Goal: Contribute content: Contribute content

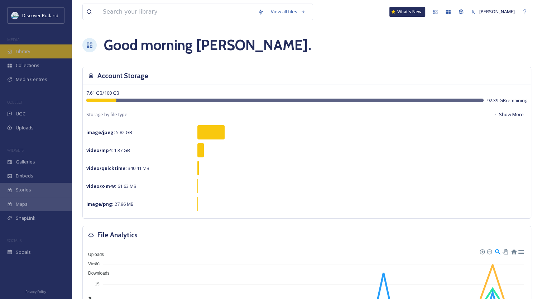
click at [28, 54] on span "Library" at bounding box center [23, 51] width 14 height 7
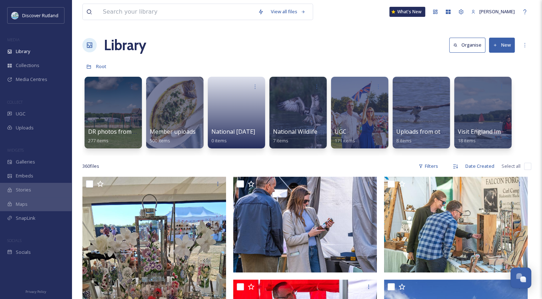
click at [502, 44] on button "New" at bounding box center [502, 45] width 26 height 15
click at [505, 44] on button "New" at bounding box center [502, 45] width 26 height 15
click at [502, 48] on button "New" at bounding box center [502, 45] width 26 height 15
click at [504, 59] on span "File Upload" at bounding box center [499, 61] width 24 height 7
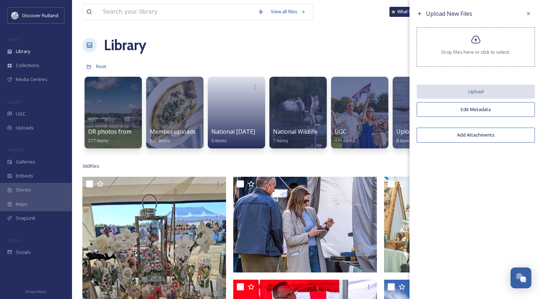
click at [497, 49] on span "Drop files here or click to select." at bounding box center [476, 52] width 69 height 7
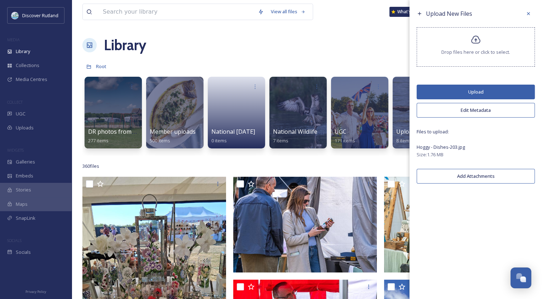
click at [442, 90] on button "Upload" at bounding box center [476, 92] width 118 height 15
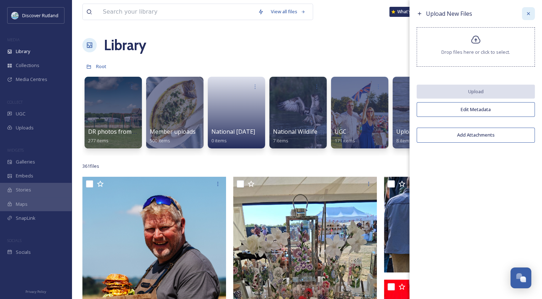
click at [532, 14] on div at bounding box center [528, 13] width 13 height 13
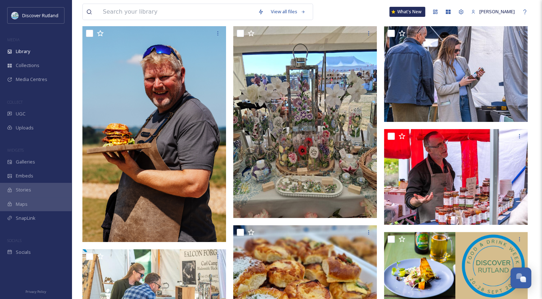
scroll to position [147, 0]
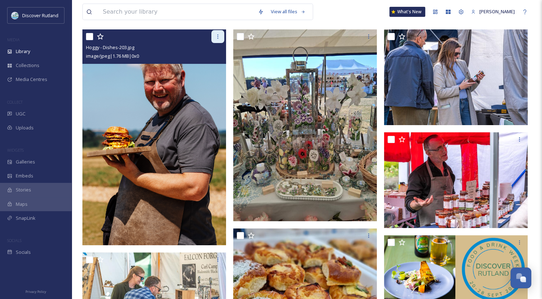
click at [220, 39] on div at bounding box center [217, 36] width 13 height 13
click at [132, 154] on img at bounding box center [154, 137] width 144 height 216
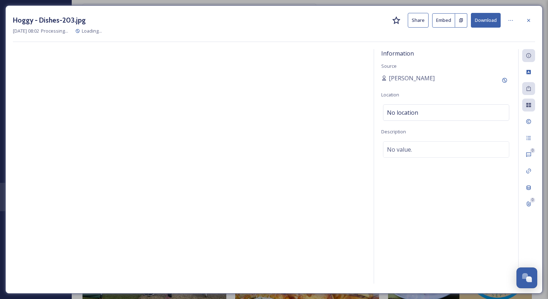
click at [132, 154] on div at bounding box center [189, 167] width 353 height 237
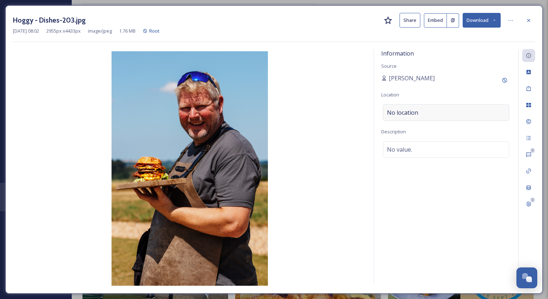
click at [425, 114] on div "No location" at bounding box center [446, 112] width 126 height 16
click at [425, 114] on input at bounding box center [445, 113] width 125 height 16
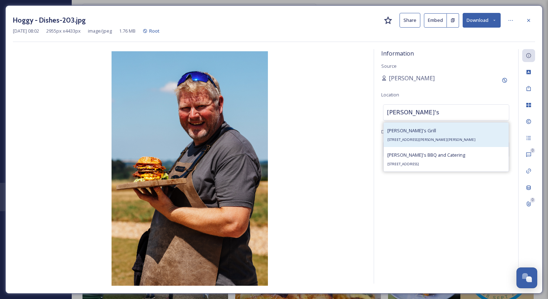
type input "[PERSON_NAME]'s"
click at [414, 135] on div "[PERSON_NAME]'s Grill [GEOGRAPHIC_DATA], [PERSON_NAME][STREET_ADDRESS][PERSON_N…" at bounding box center [431, 134] width 88 height 17
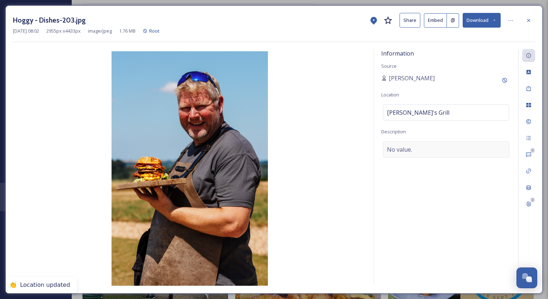
click at [413, 150] on div "No value." at bounding box center [446, 149] width 126 height 16
click at [413, 150] on textarea at bounding box center [446, 170] width 130 height 59
type textarea "Hoggy's Burger Class"
click at [526, 19] on icon at bounding box center [528, 21] width 6 height 6
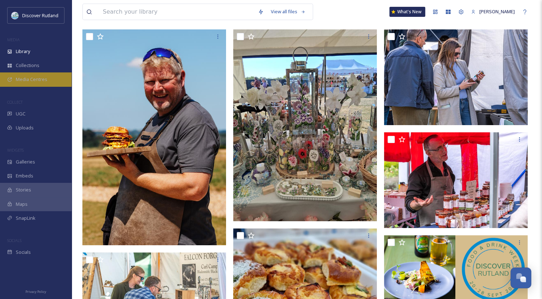
click at [23, 76] on span "Media Centres" at bounding box center [32, 79] width 32 height 7
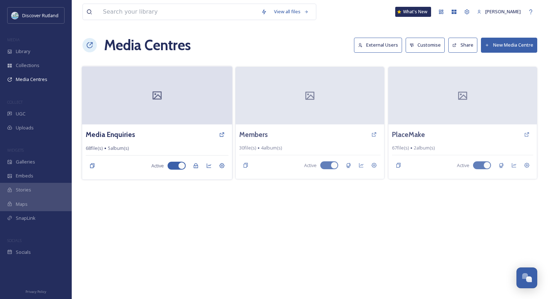
click at [140, 95] on div at bounding box center [157, 95] width 150 height 58
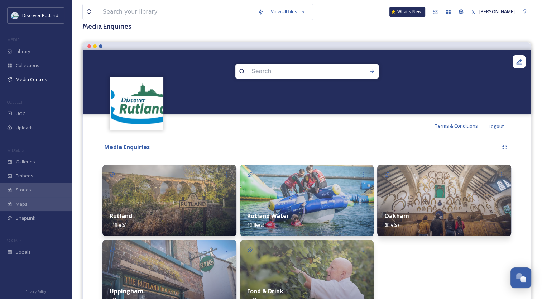
scroll to position [86, 0]
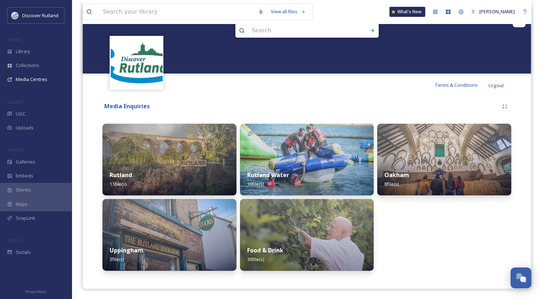
click at [290, 242] on div "Food & Drink 36 file(s)" at bounding box center [307, 255] width 134 height 32
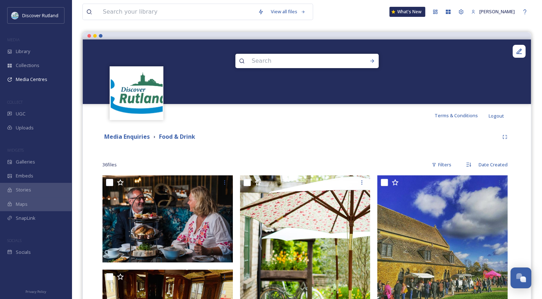
scroll to position [46, 0]
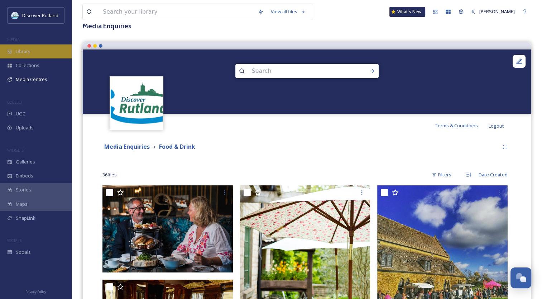
click at [20, 50] on span "Library" at bounding box center [23, 51] width 14 height 7
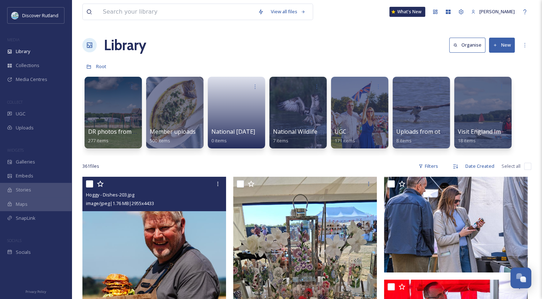
click at [158, 238] on img at bounding box center [154, 285] width 144 height 216
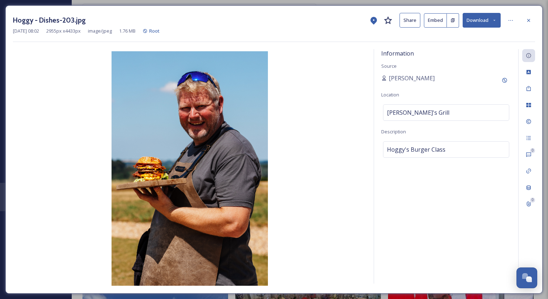
click at [414, 53] on div "Information Source [PERSON_NAME] Location [PERSON_NAME]'s Grill Description Hog…" at bounding box center [446, 166] width 144 height 234
click at [511, 18] on icon at bounding box center [511, 21] width 6 height 6
click at [473, 193] on div "Information Source [PERSON_NAME] Location [PERSON_NAME]'s Grill Description Hog…" at bounding box center [446, 166] width 144 height 234
click at [470, 147] on div "Hoggy's Burger Class" at bounding box center [446, 149] width 126 height 16
click at [470, 147] on textarea "Hoggy's Burger Class" at bounding box center [446, 170] width 130 height 59
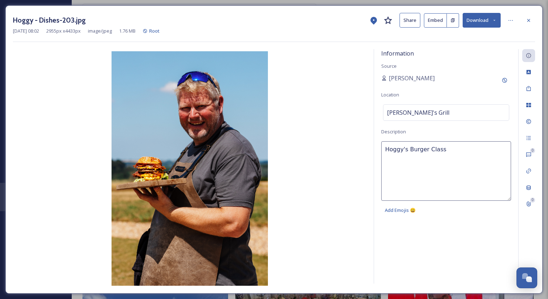
paste textarea "Credit: [PERSON_NAME] at [PERSON_NAME][GEOGRAPHIC_DATA], [GEOGRAPHIC_DATA], pho…"
type textarea "Hoggy's Burger Class Credit: [PERSON_NAME] at [PERSON_NAME][GEOGRAPHIC_DATA], […"
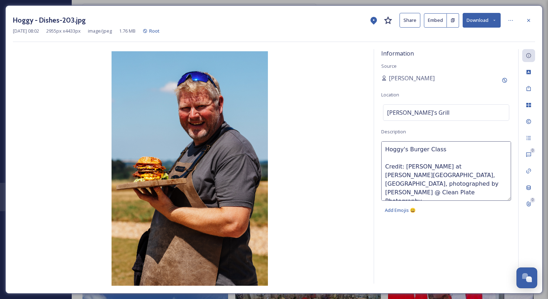
click at [331, 85] on img at bounding box center [189, 168] width 353 height 234
click at [526, 20] on icon at bounding box center [528, 21] width 6 height 6
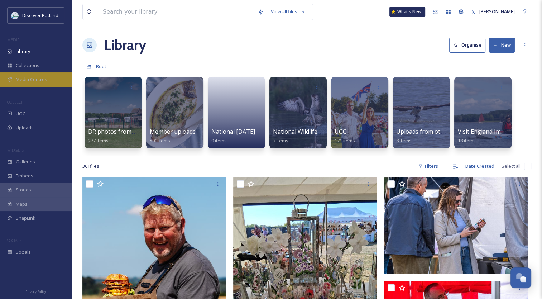
click at [37, 78] on span "Media Centres" at bounding box center [32, 79] width 32 height 7
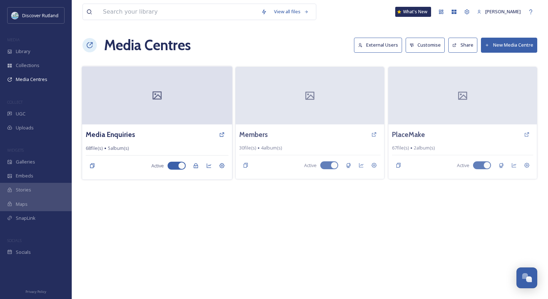
click at [173, 111] on div at bounding box center [157, 95] width 150 height 58
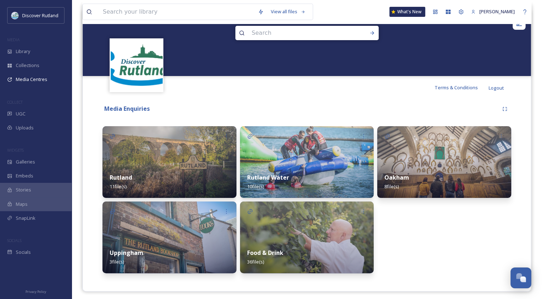
scroll to position [86, 0]
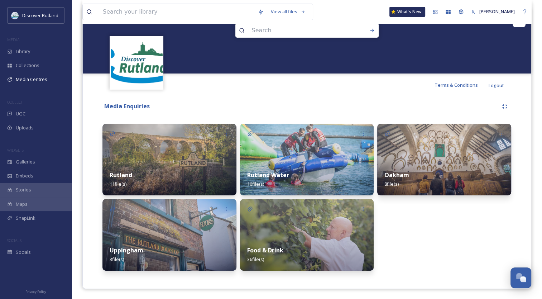
click at [286, 227] on img at bounding box center [307, 235] width 134 height 72
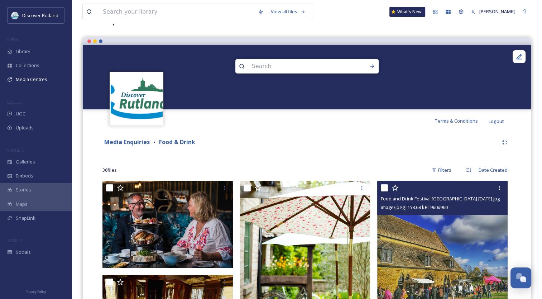
scroll to position [36, 0]
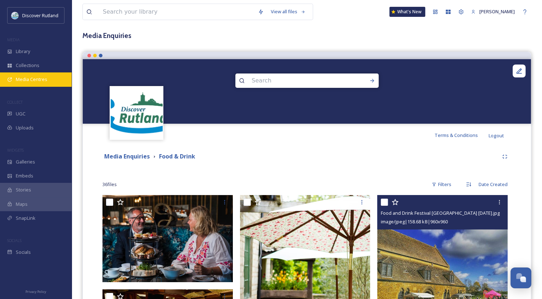
click at [50, 78] on div "Media Centres" at bounding box center [36, 79] width 72 height 14
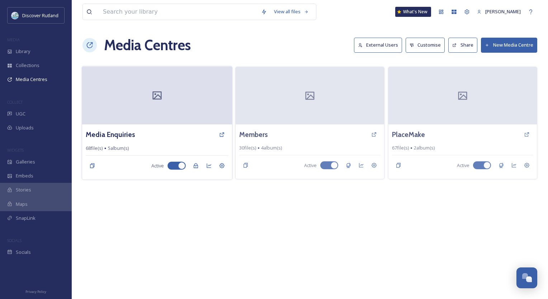
click at [181, 114] on div at bounding box center [157, 95] width 150 height 58
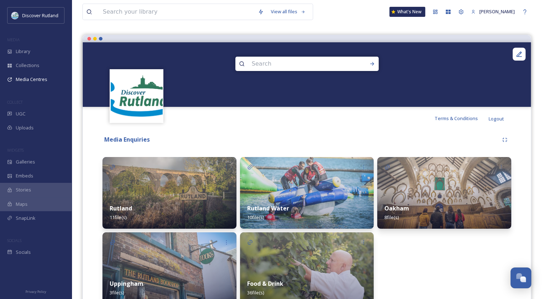
scroll to position [86, 0]
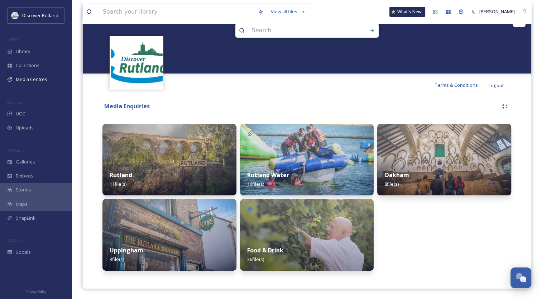
click at [339, 242] on div "Food & Drink 36 file(s)" at bounding box center [307, 255] width 134 height 32
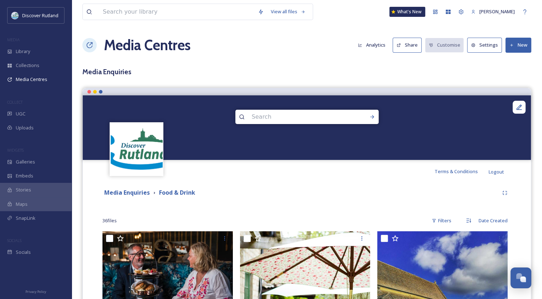
click at [528, 42] on button "New" at bounding box center [519, 45] width 26 height 15
click at [515, 58] on span "Add Files" at bounding box center [513, 61] width 19 height 7
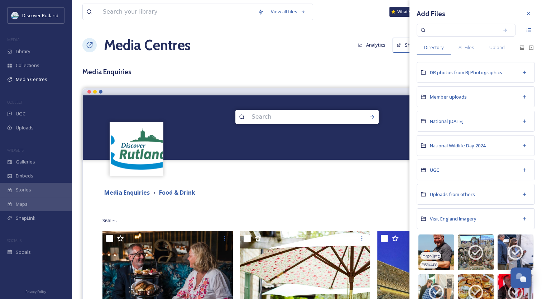
click at [439, 247] on img at bounding box center [437, 252] width 36 height 36
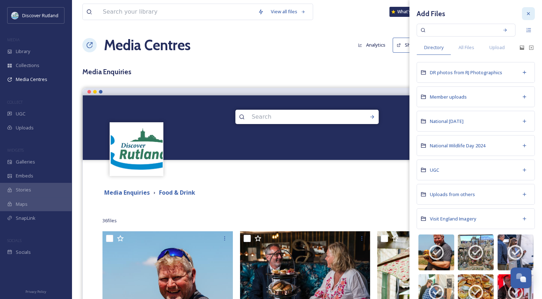
click at [524, 10] on div at bounding box center [528, 13] width 13 height 13
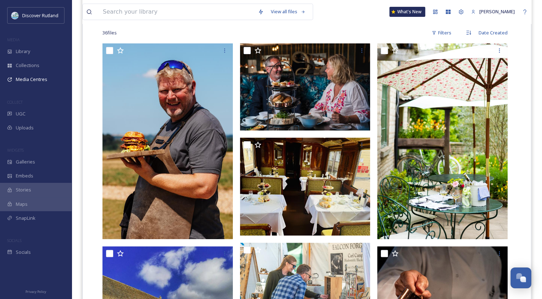
scroll to position [171, 0]
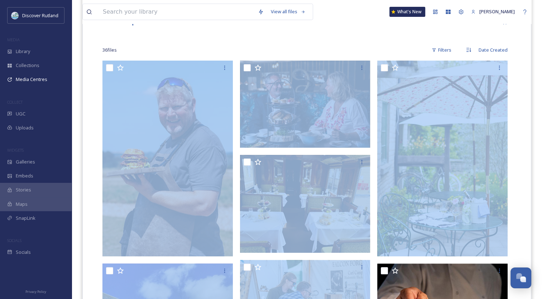
drag, startPoint x: 542, startPoint y: 49, endPoint x: 545, endPoint y: 65, distance: 16.0
drag, startPoint x: 545, startPoint y: 65, endPoint x: 536, endPoint y: 50, distance: 17.8
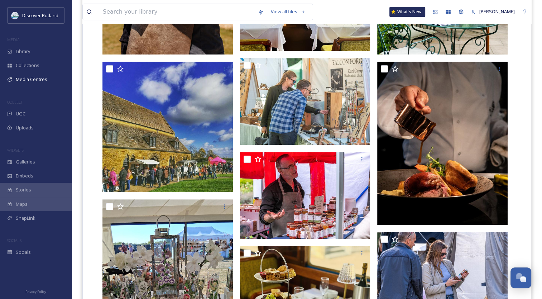
scroll to position [366, 0]
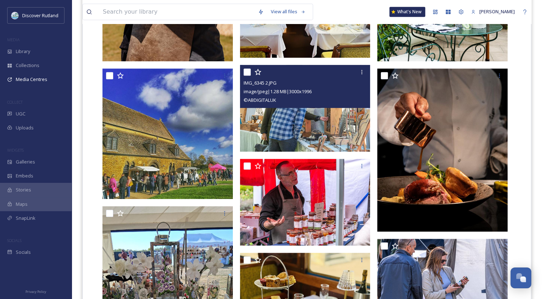
click at [282, 117] on img at bounding box center [305, 108] width 130 height 87
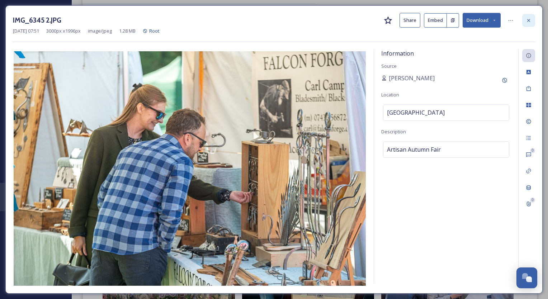
click at [529, 18] on icon at bounding box center [528, 21] width 6 height 6
